Goal: Task Accomplishment & Management: Manage account settings

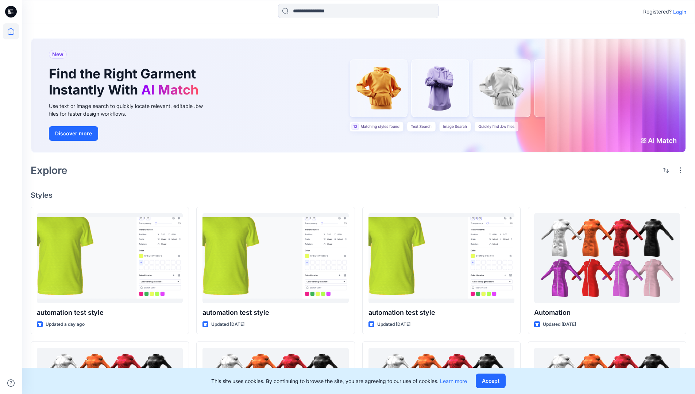
click at [678, 12] on p "Login" at bounding box center [680, 12] width 13 height 8
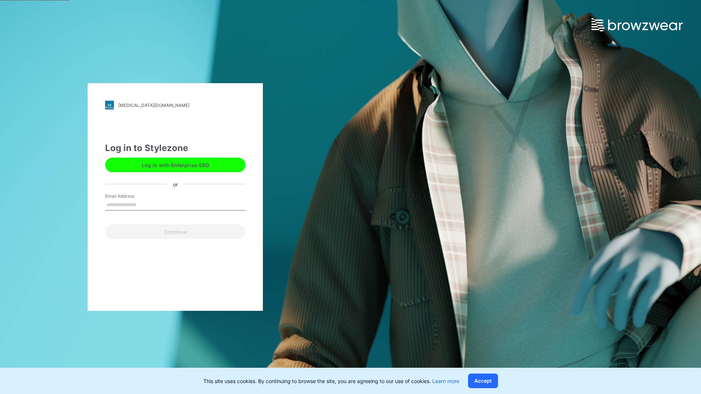
click at [144, 204] on input "Email Address" at bounding box center [175, 205] width 140 height 11
type input "**********"
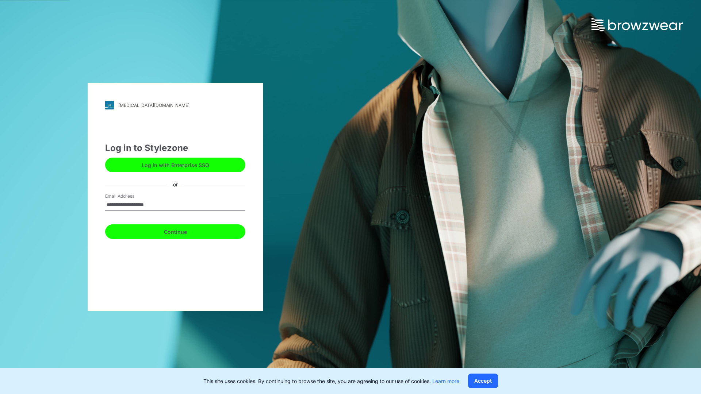
click at [183, 231] on button "Continue" at bounding box center [175, 232] width 140 height 15
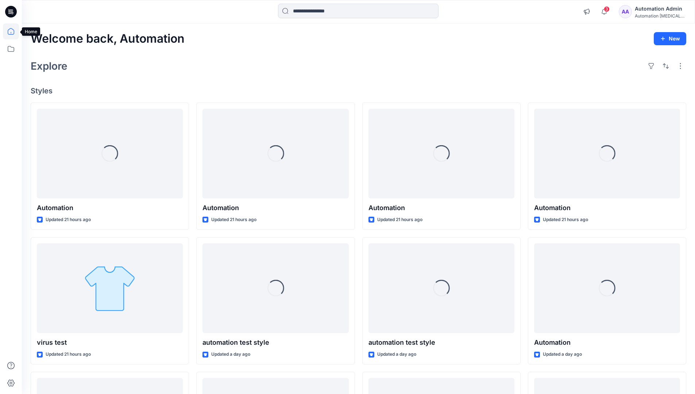
click at [14, 31] on icon at bounding box center [11, 31] width 7 height 7
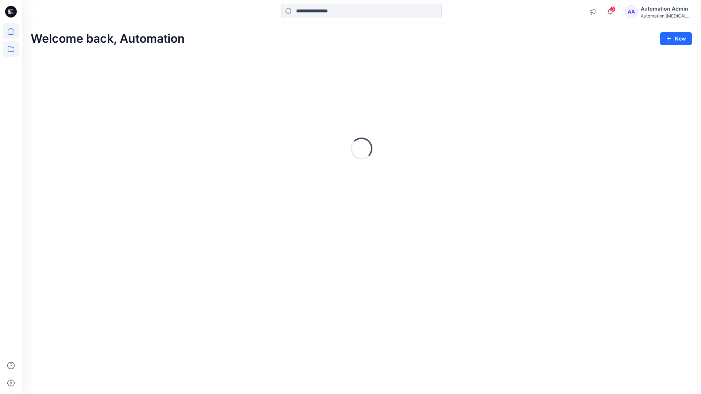
click at [13, 48] on icon at bounding box center [11, 49] width 16 height 16
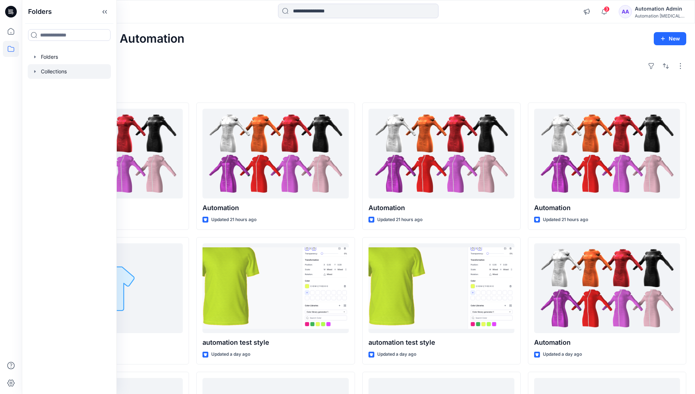
click at [57, 70] on div at bounding box center [69, 71] width 83 height 15
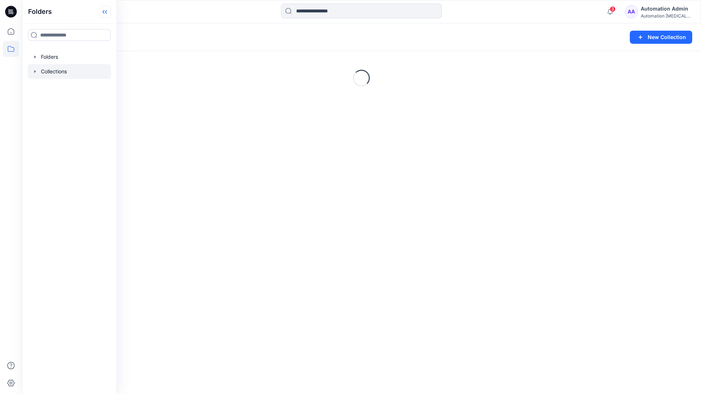
click at [106, 13] on icon at bounding box center [105, 12] width 12 height 12
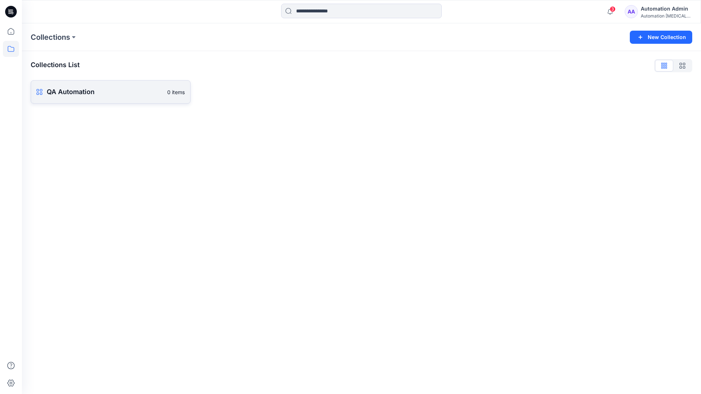
click at [104, 91] on p "QA Automation" at bounding box center [105, 92] width 116 height 10
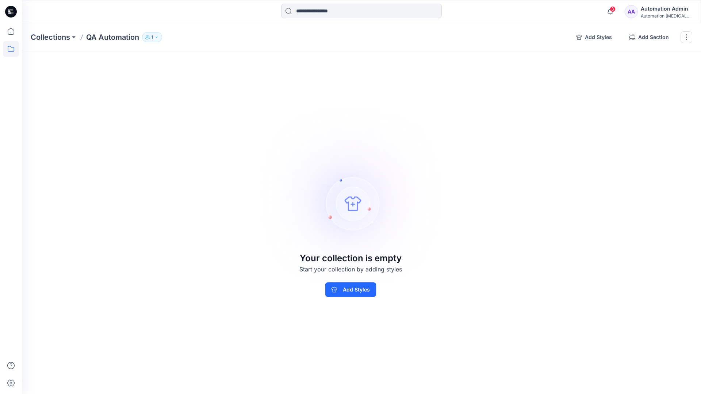
click at [664, 12] on div "Automation Admin" at bounding box center [666, 8] width 51 height 9
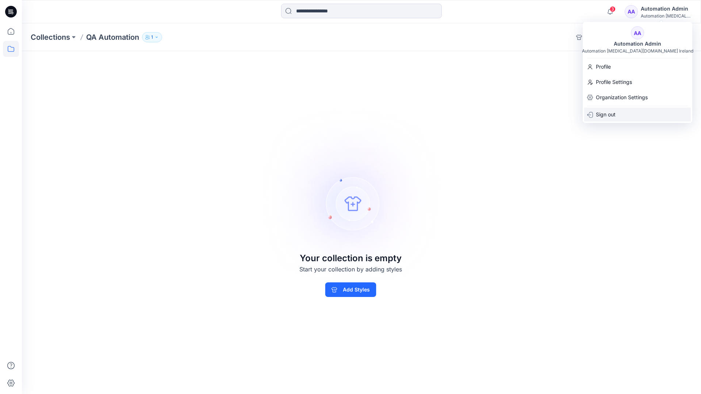
click at [601, 115] on p "Sign out" at bounding box center [606, 115] width 20 height 14
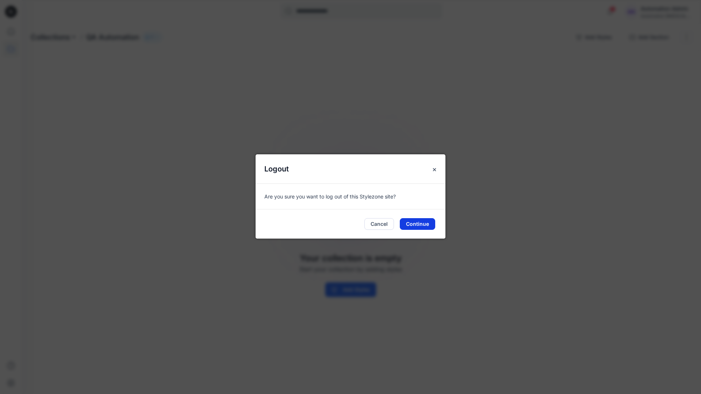
click at [405, 225] on button "Continue" at bounding box center [417, 224] width 35 height 12
